Goal: Check status: Check status

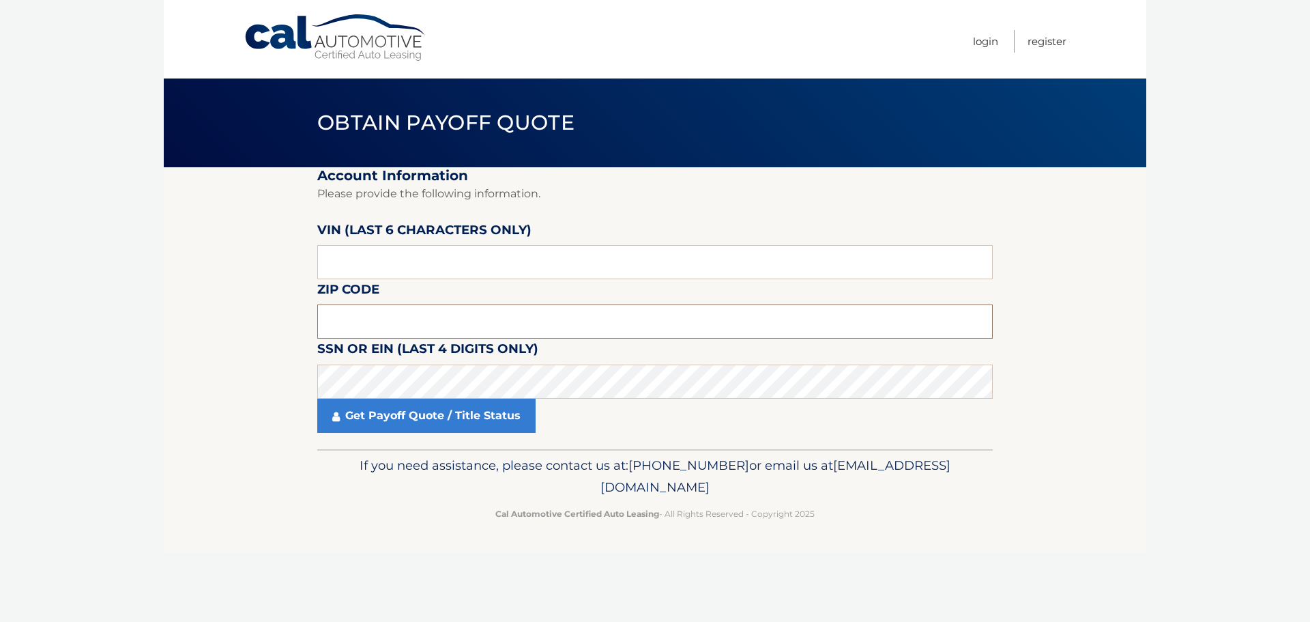
click at [478, 320] on input "text" at bounding box center [655, 321] width 676 height 34
type input "08863"
drag, startPoint x: 506, startPoint y: 264, endPoint x: 580, endPoint y: 190, distance: 104.7
click at [543, 229] on fieldset "Account Information Please provide the following information. [PERSON_NAME] (la…" at bounding box center [655, 308] width 676 height 282
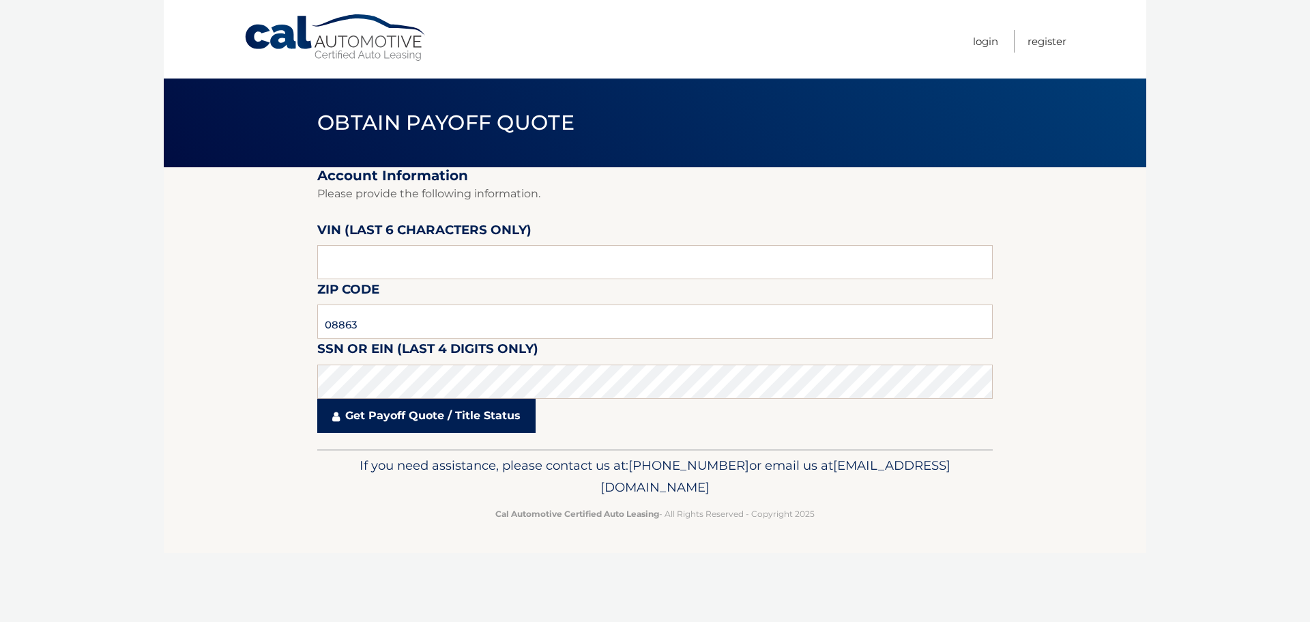
drag, startPoint x: 427, startPoint y: 409, endPoint x: 436, endPoint y: 409, distance: 8.9
click at [434, 409] on link "Get Payoff Quote / Title Status" at bounding box center [426, 416] width 218 height 34
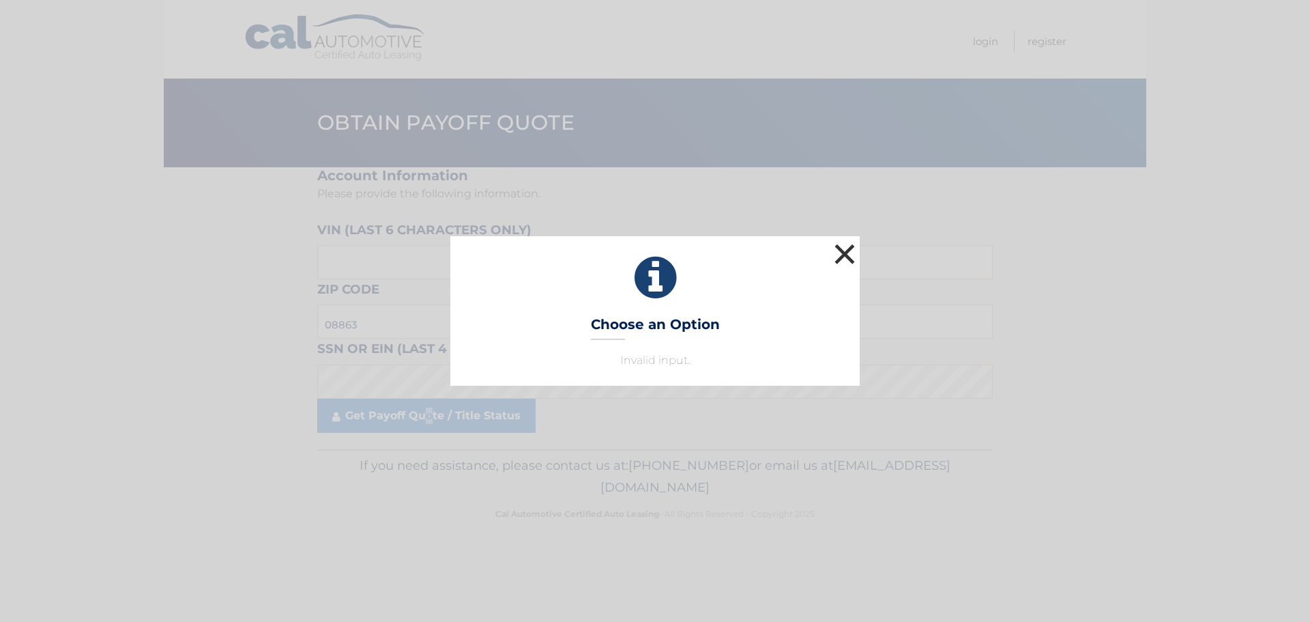
click at [844, 246] on button "×" at bounding box center [844, 253] width 27 height 27
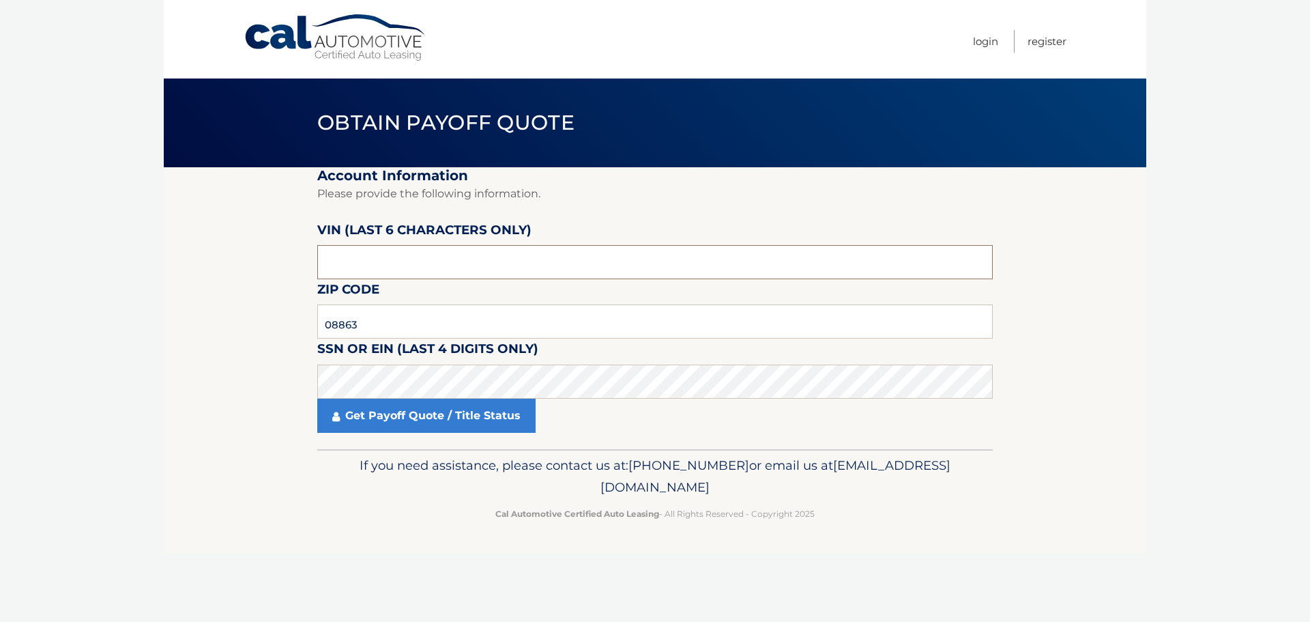
click at [445, 269] on input "text" at bounding box center [655, 262] width 676 height 34
type input "523774"
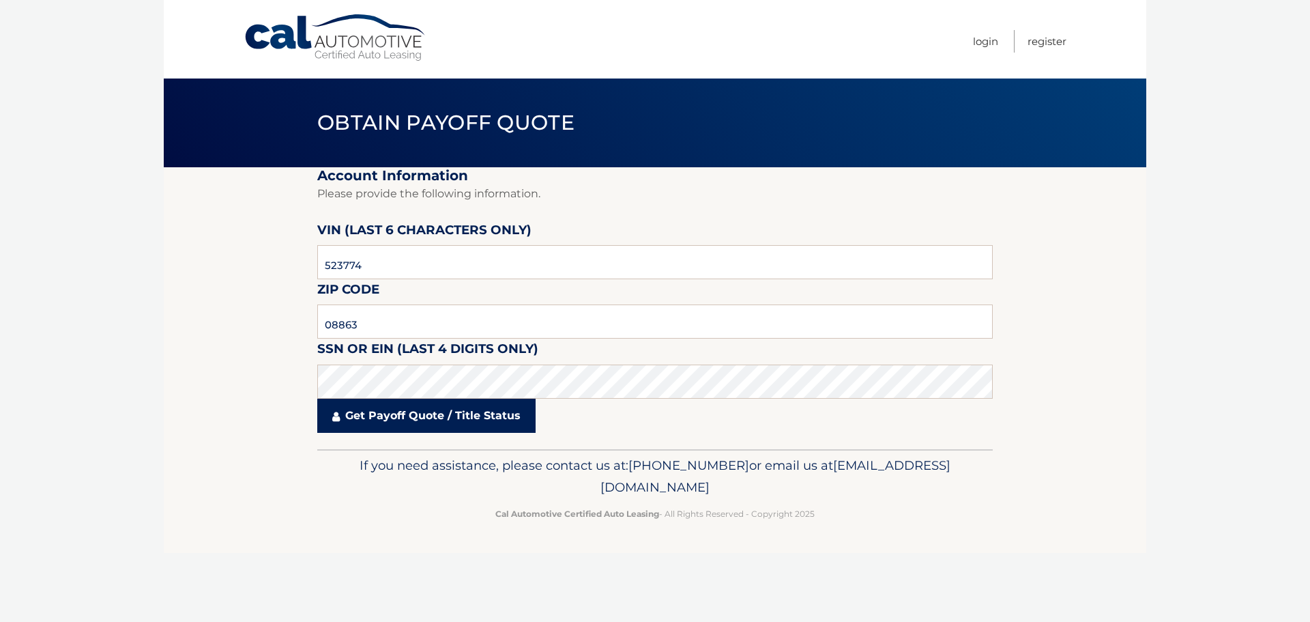
click at [411, 416] on link "Get Payoff Quote / Title Status" at bounding box center [426, 416] width 218 height 34
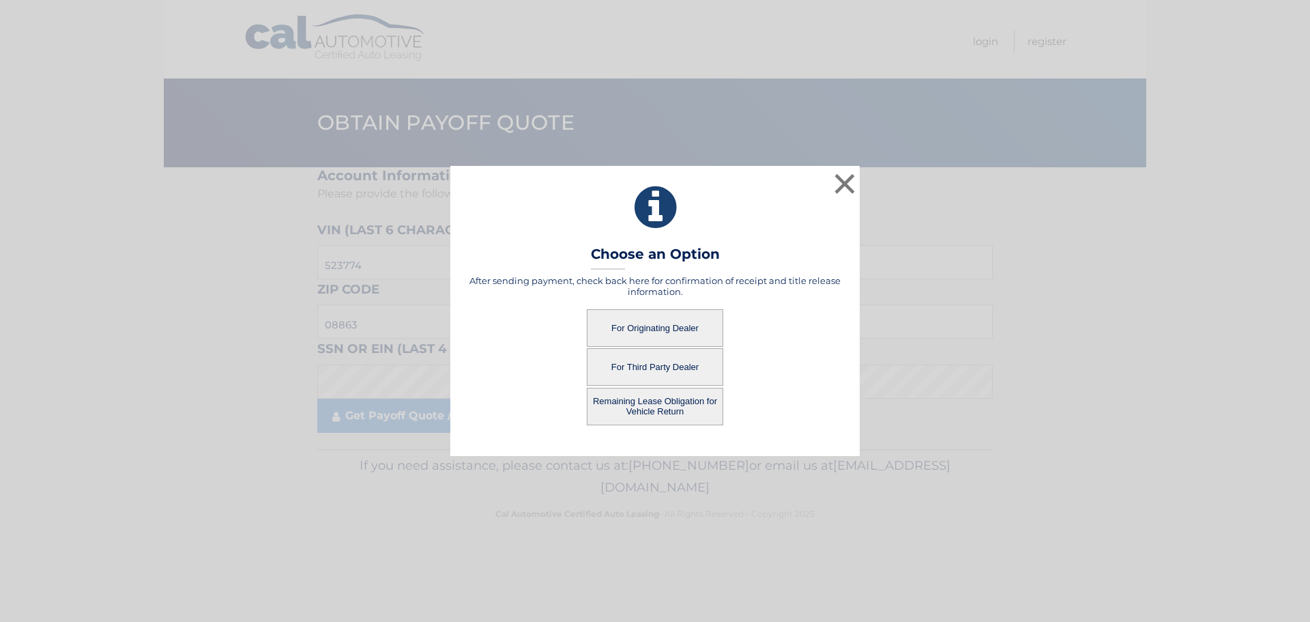
click at [635, 325] on button "For Originating Dealer" at bounding box center [655, 328] width 136 height 38
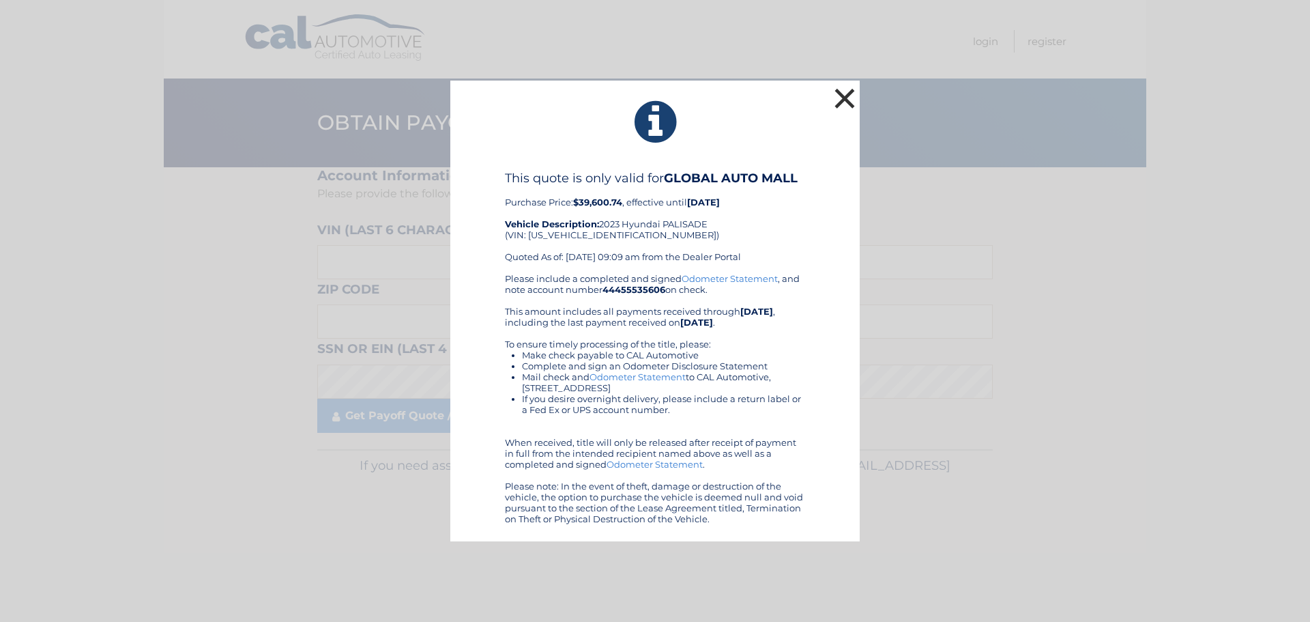
click at [850, 96] on button "×" at bounding box center [844, 98] width 27 height 27
